Goal: Information Seeking & Learning: Learn about a topic

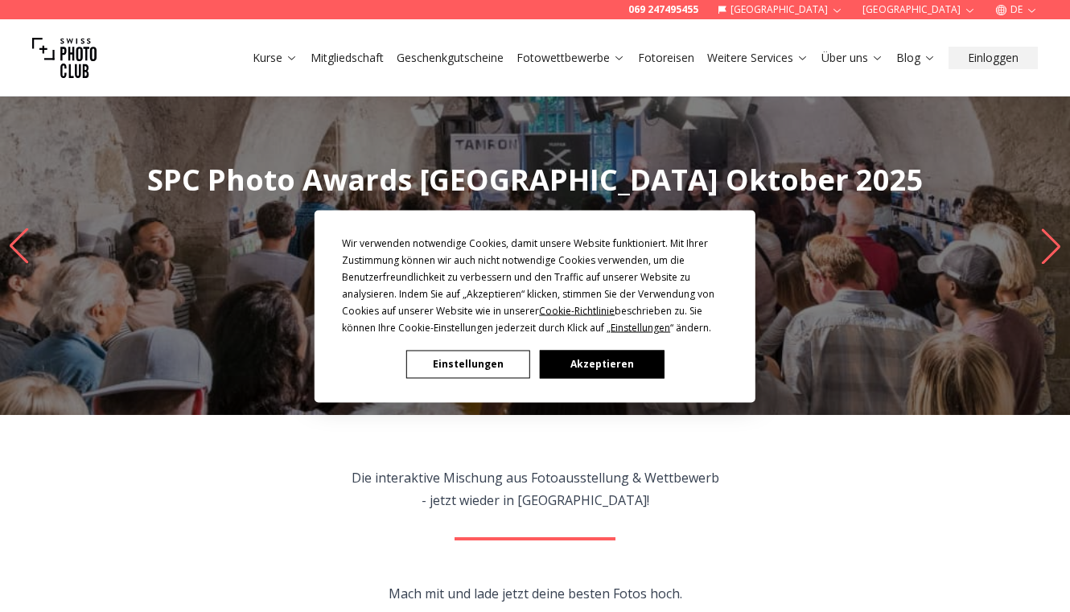
click at [616, 358] on button "Akzeptieren" at bounding box center [602, 364] width 124 height 28
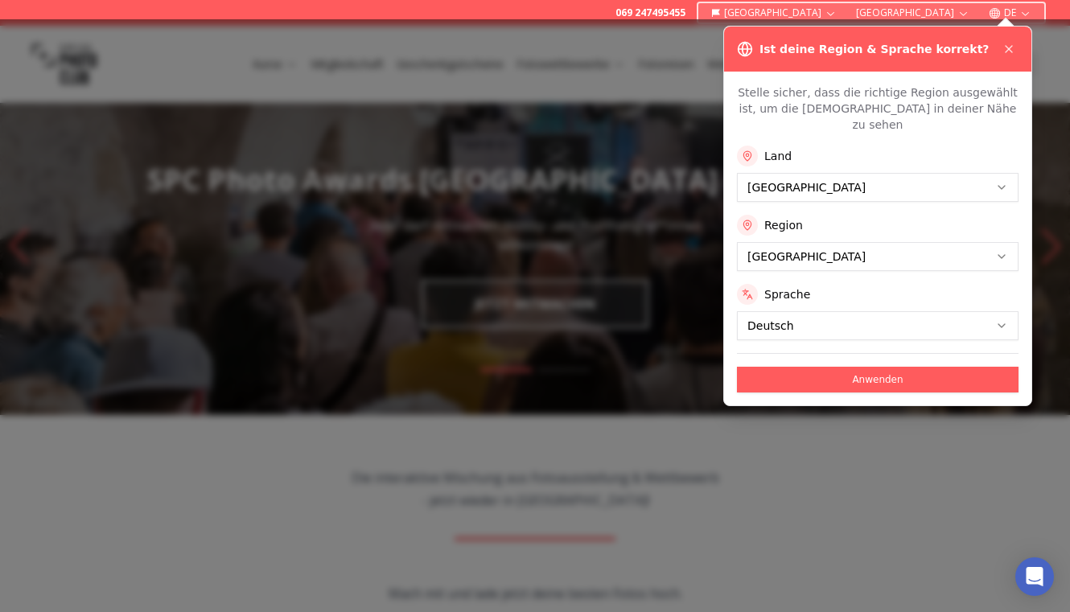
click at [1026, 14] on icon "button" at bounding box center [1025, 13] width 7 height 4
click at [1004, 48] on link "en" at bounding box center [1005, 57] width 33 height 19
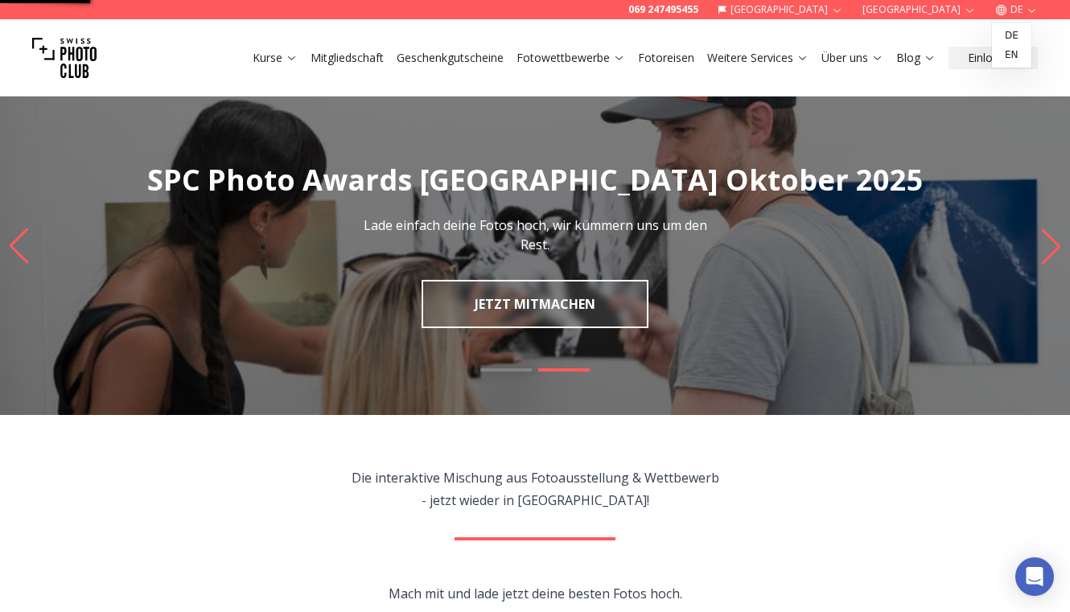
click at [1027, 14] on icon "button" at bounding box center [1032, 10] width 12 height 12
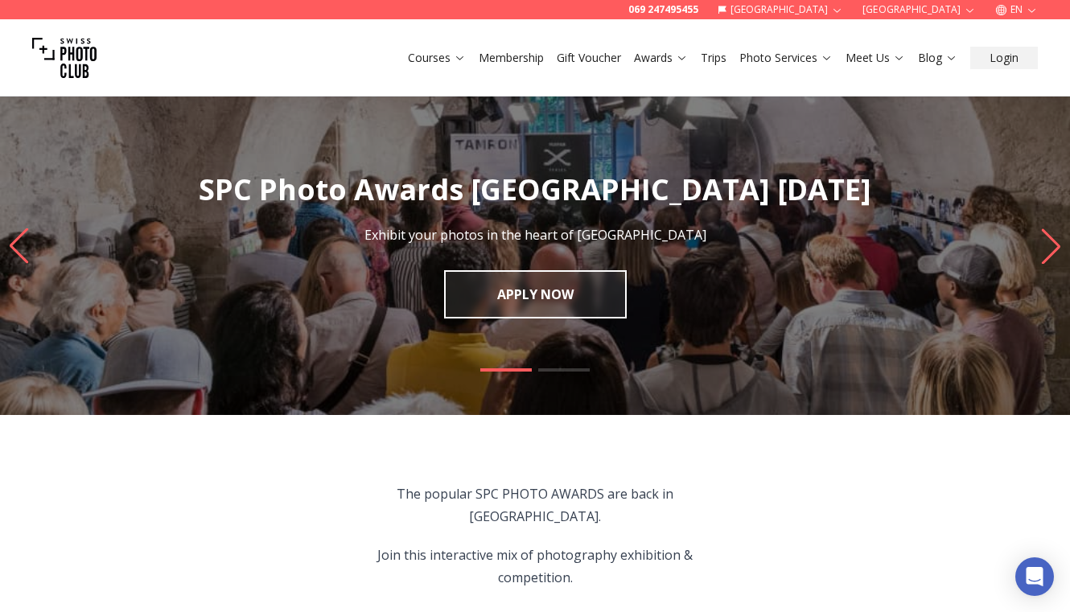
click at [1032, 10] on icon "button" at bounding box center [1032, 10] width 12 height 12
click at [1033, 9] on icon "button" at bounding box center [1032, 10] width 12 height 12
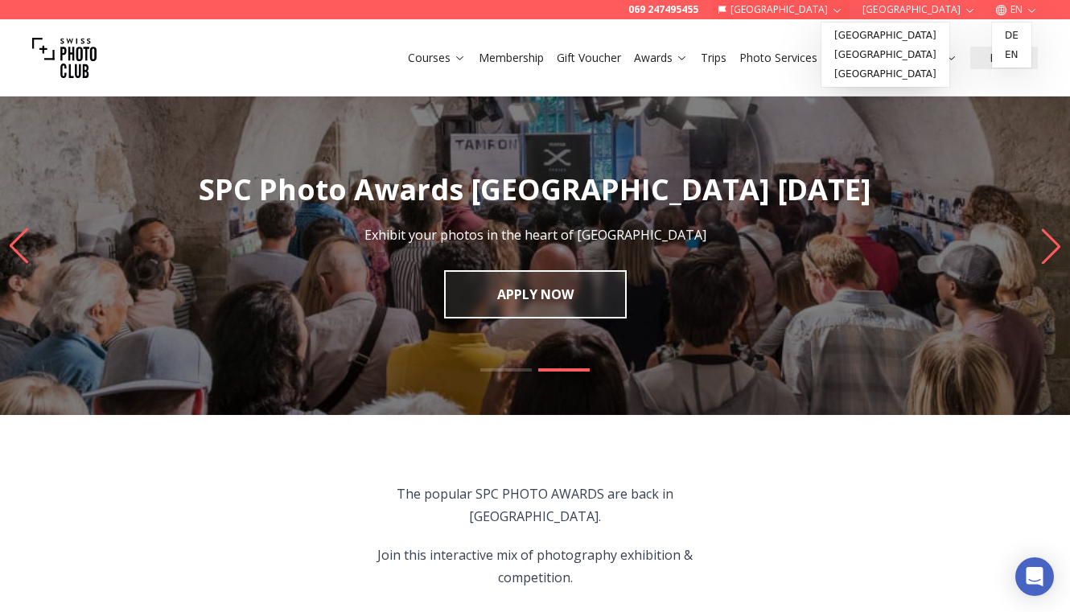
click at [843, 8] on icon "button" at bounding box center [837, 10] width 12 height 12
click at [873, 71] on link "[GEOGRAPHIC_DATA]" at bounding box center [886, 73] width 122 height 19
